Goal: Information Seeking & Learning: Learn about a topic

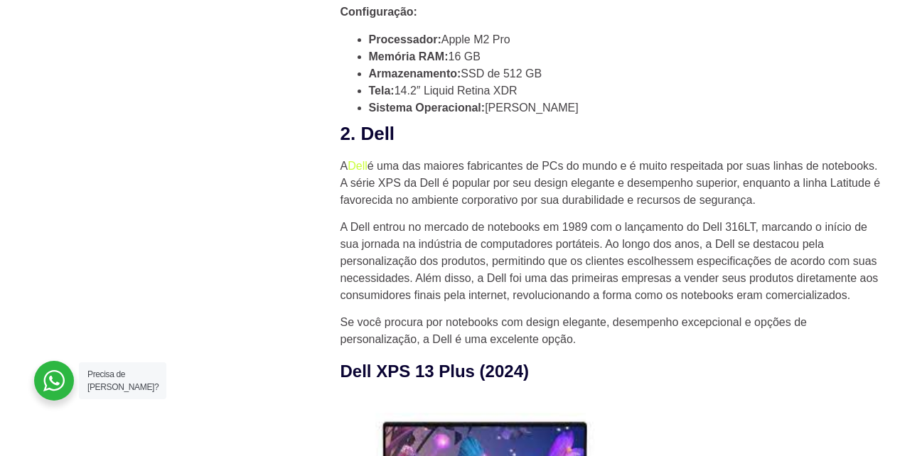
scroll to position [1279, 0]
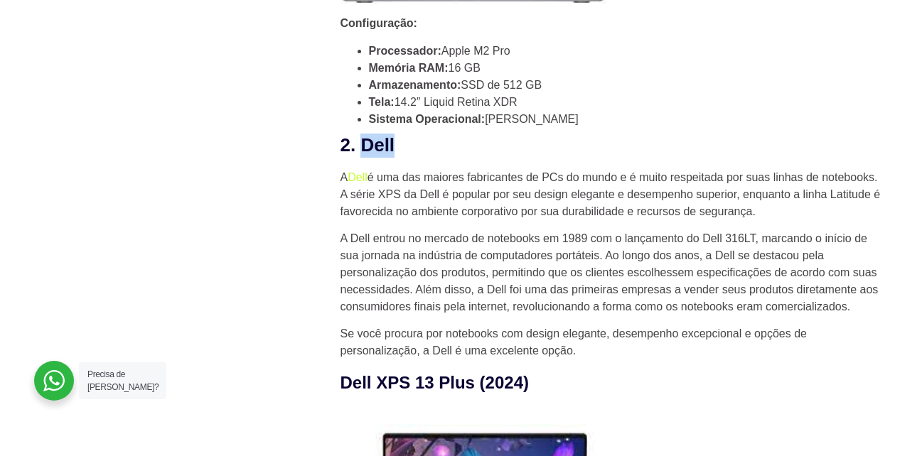
drag, startPoint x: 397, startPoint y: 149, endPoint x: 365, endPoint y: 149, distance: 31.3
click at [365, 149] on h2 "2. Dell" at bounding box center [610, 146] width 540 height 24
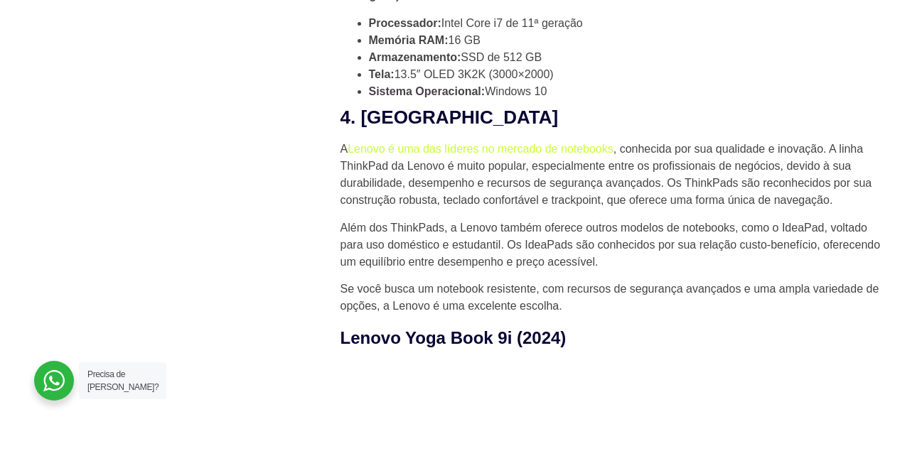
scroll to position [2559, 0]
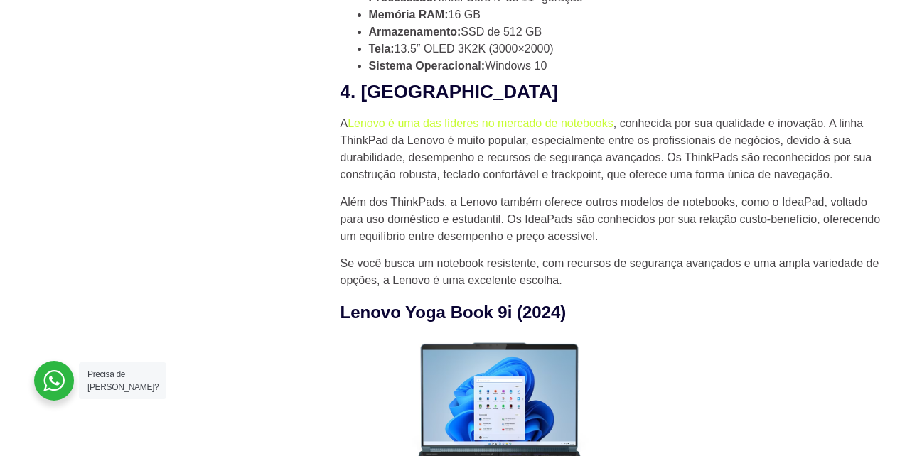
click at [410, 95] on h2 "4. [GEOGRAPHIC_DATA]" at bounding box center [610, 92] width 540 height 24
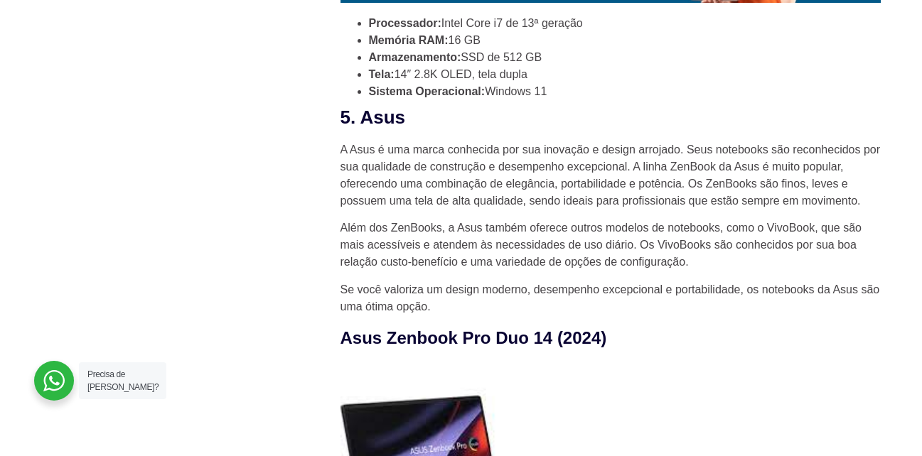
scroll to position [3199, 0]
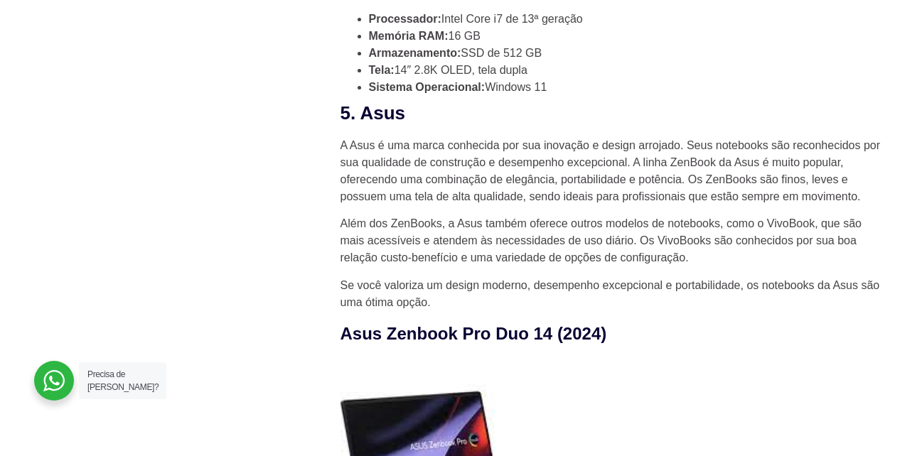
click at [379, 112] on h2 "5. Asus" at bounding box center [610, 114] width 540 height 24
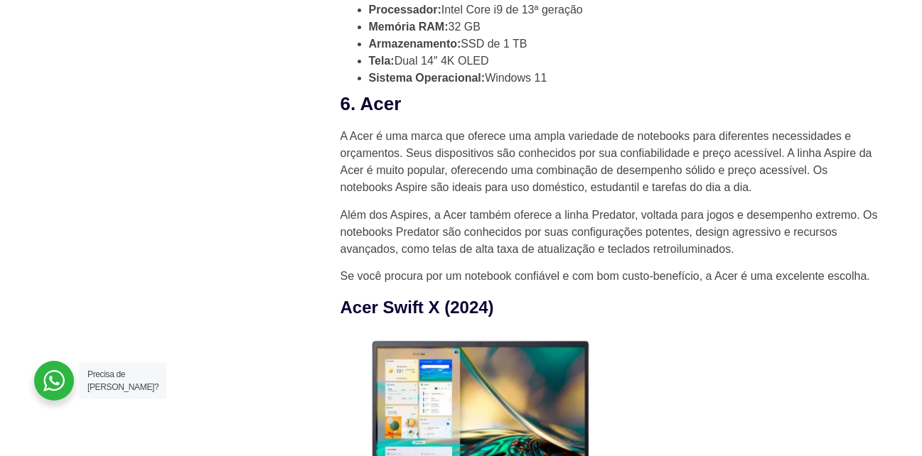
scroll to position [3838, 0]
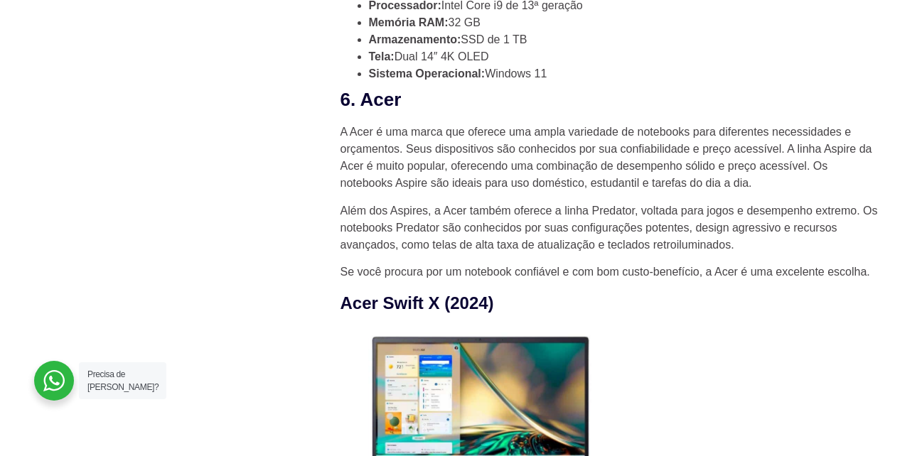
click at [384, 107] on h2 "6. Acer" at bounding box center [610, 100] width 540 height 24
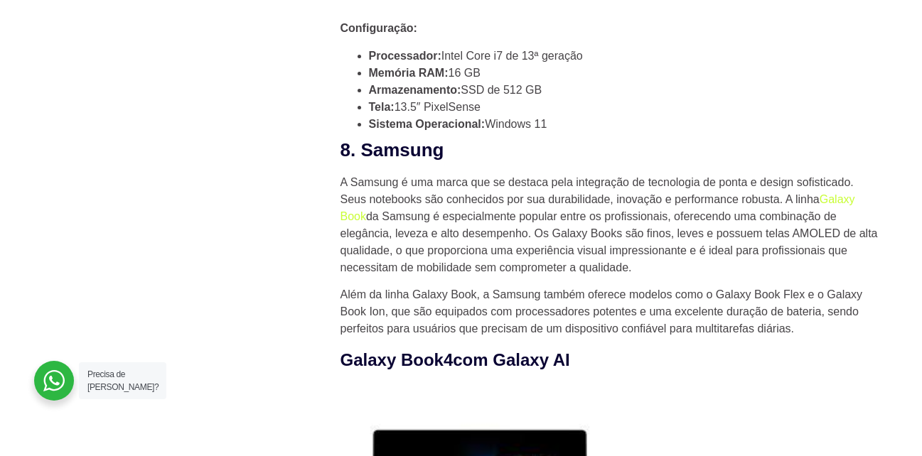
scroll to position [5047, 0]
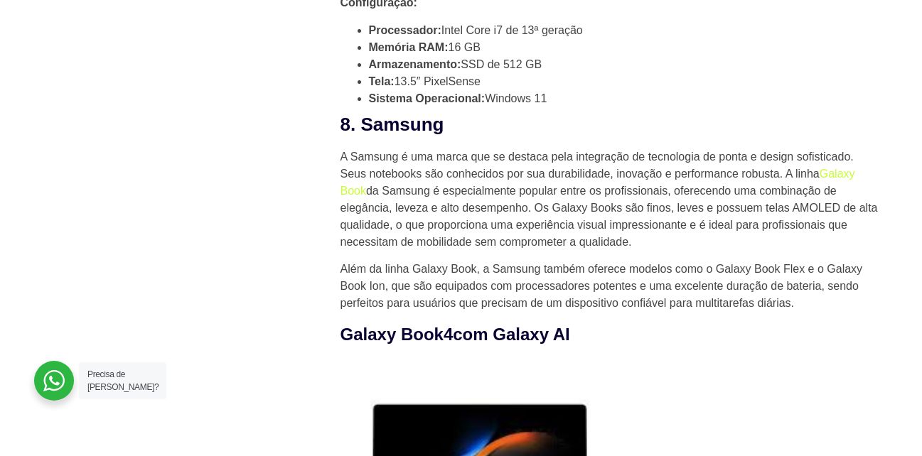
click at [417, 129] on h2 "8. Samsung" at bounding box center [610, 125] width 540 height 24
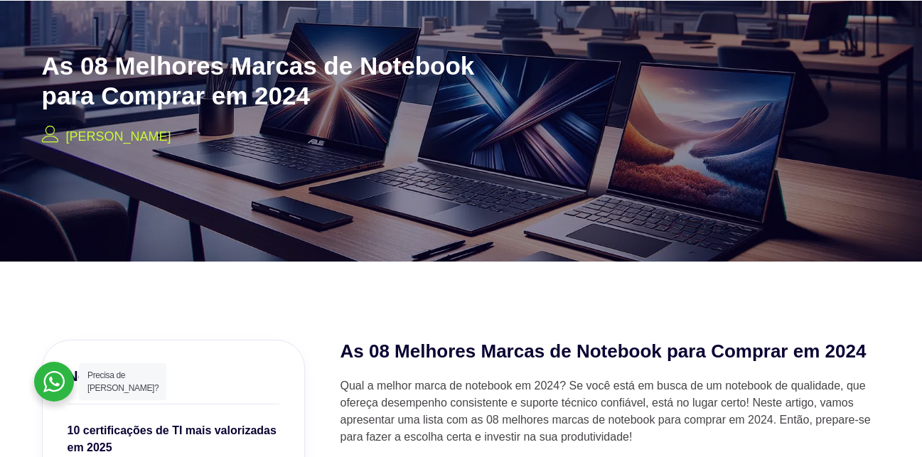
scroll to position [0, 0]
